Goal: Task Accomplishment & Management: Manage account settings

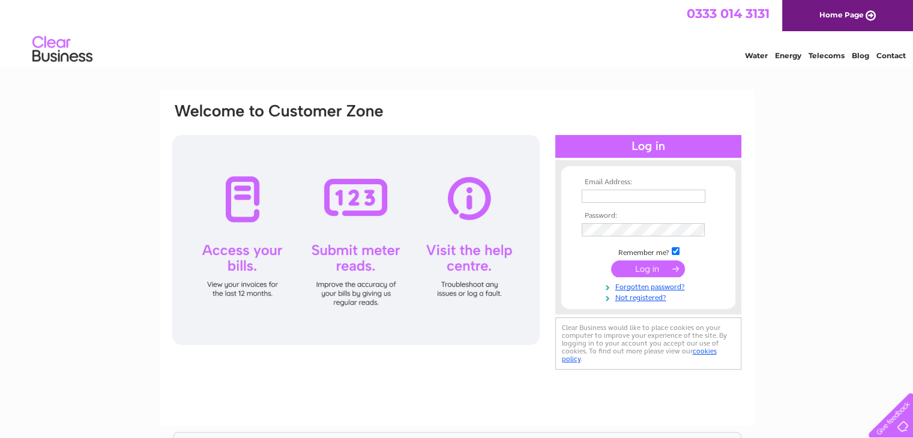
type input "[EMAIL_ADDRESS][DOMAIN_NAME]"
click at [646, 272] on input "submit" at bounding box center [648, 268] width 74 height 17
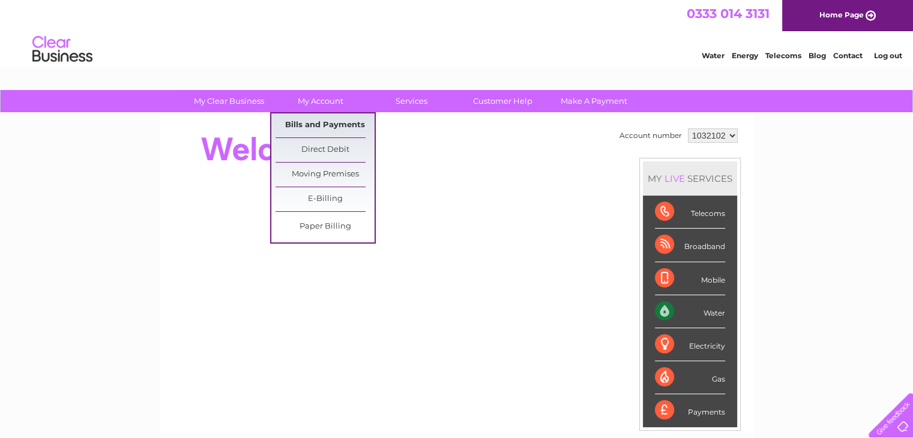
click at [338, 128] on link "Bills and Payments" at bounding box center [324, 125] width 99 height 24
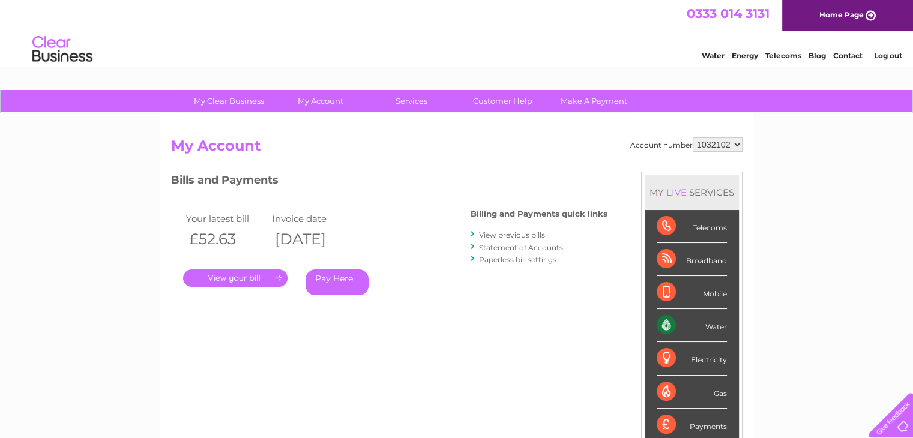
click at [275, 279] on link "." at bounding box center [235, 277] width 104 height 17
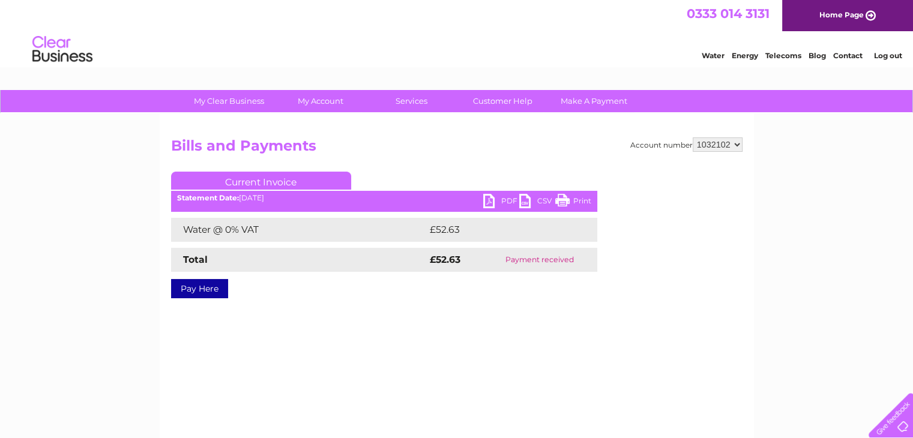
click at [509, 200] on link "PDF" at bounding box center [501, 202] width 36 height 17
